Goal: Transaction & Acquisition: Book appointment/travel/reservation

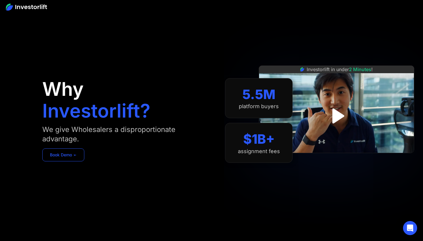
click at [61, 156] on link "Book Demo ➢" at bounding box center [63, 154] width 42 height 13
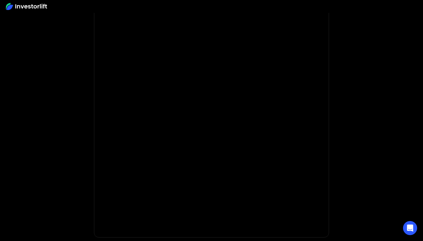
scroll to position [26, 0]
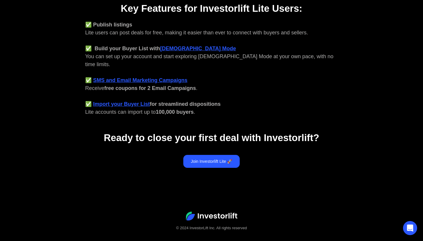
scroll to position [247, 0]
click at [215, 157] on link "Join Investorlift Lite 🚀" at bounding box center [211, 161] width 57 height 13
